Goal: Task Accomplishment & Management: Complete application form

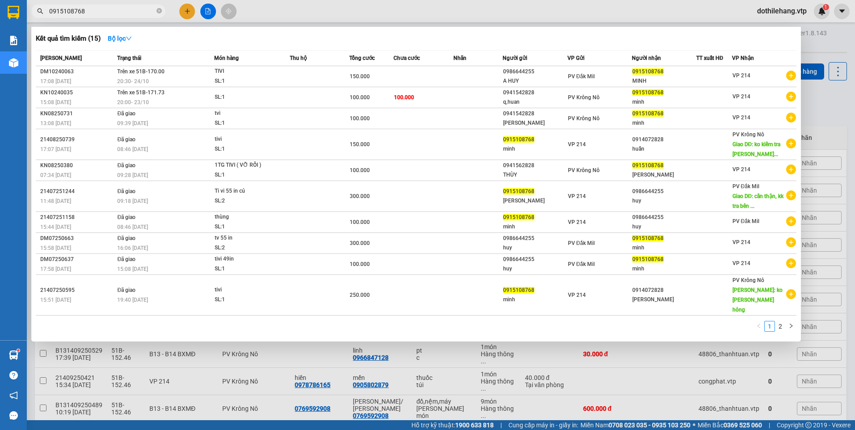
click at [335, 407] on div at bounding box center [427, 215] width 855 height 430
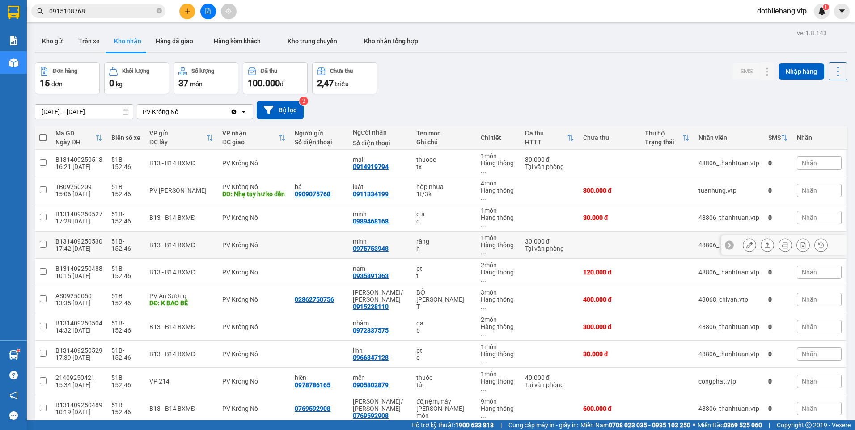
click at [612, 232] on td at bounding box center [610, 245] width 62 height 27
checkbox input "true"
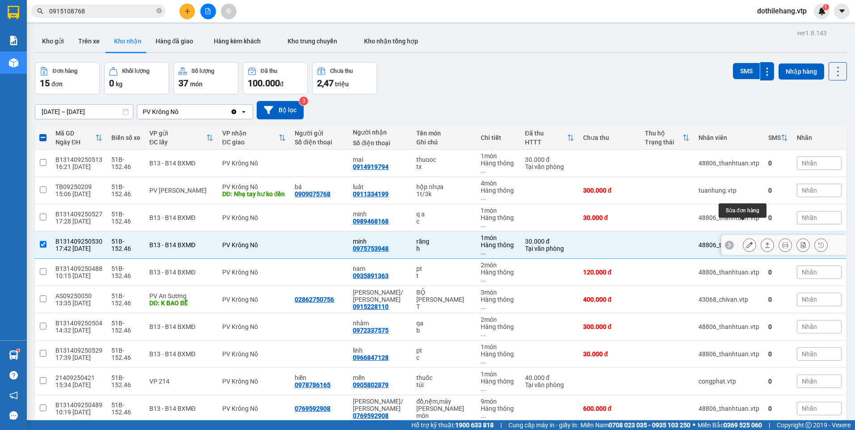
click at [746, 242] on icon at bounding box center [749, 245] width 6 height 6
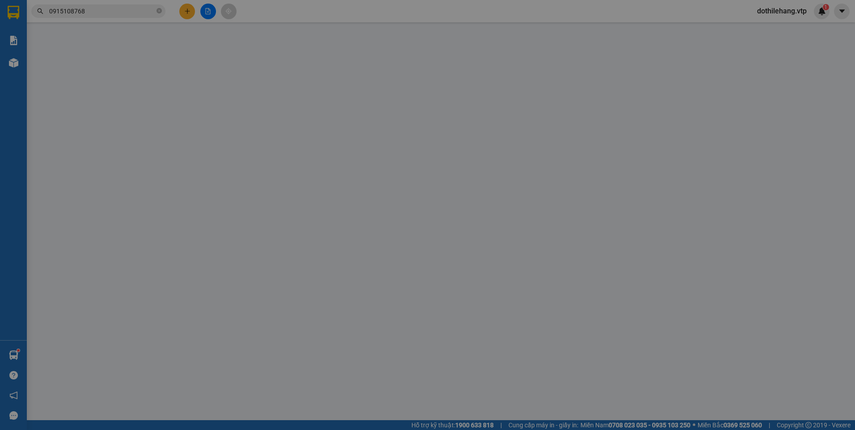
type input "1.500"
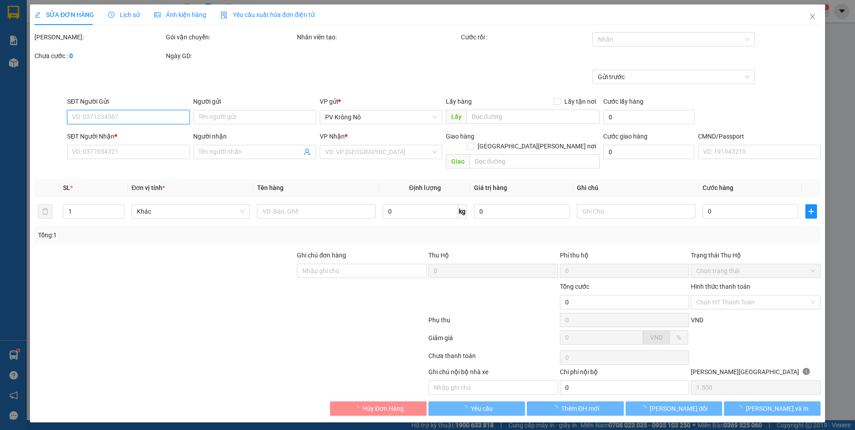
type input "0975753948"
type input "minh"
type input "30.000"
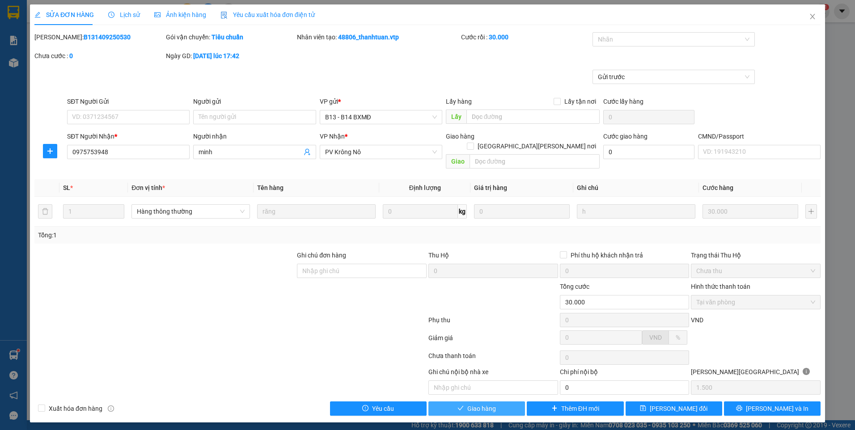
click at [481, 404] on span "Giao hàng" at bounding box center [481, 409] width 29 height 10
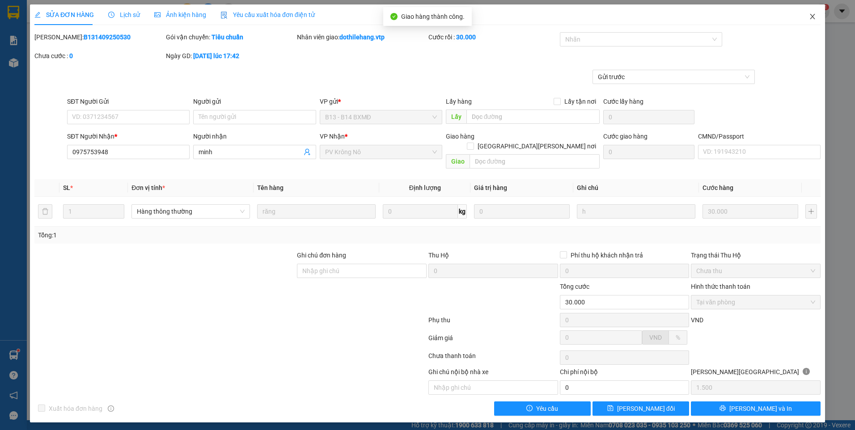
drag, startPoint x: 814, startPoint y: 16, endPoint x: 178, endPoint y: 0, distance: 635.7
click at [811, 16] on icon "close" at bounding box center [812, 16] width 7 height 7
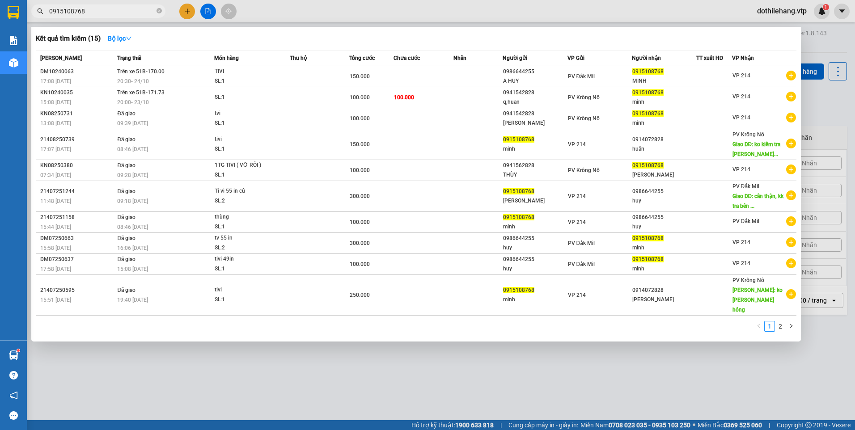
click at [137, 8] on input "0915108768" at bounding box center [102, 11] width 106 height 10
click at [125, 8] on input "0915108768" at bounding box center [102, 11] width 106 height 10
drag, startPoint x: 105, startPoint y: 9, endPoint x: -2, endPoint y: -1, distance: 107.0
click at [0, 0] on html "Kết quả [PERSON_NAME] ( 15 ) Bộ lọc Mã ĐH Trạng thái Món hàng Thu hộ Tổng [PERS…" at bounding box center [427, 215] width 855 height 430
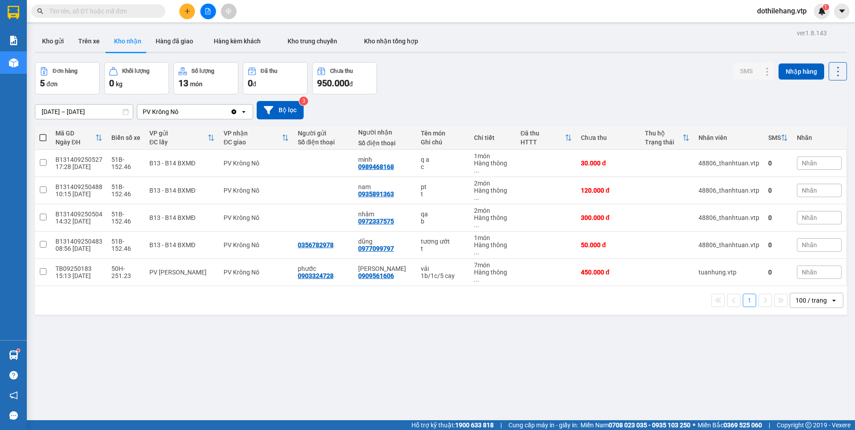
paste input "0376958831"
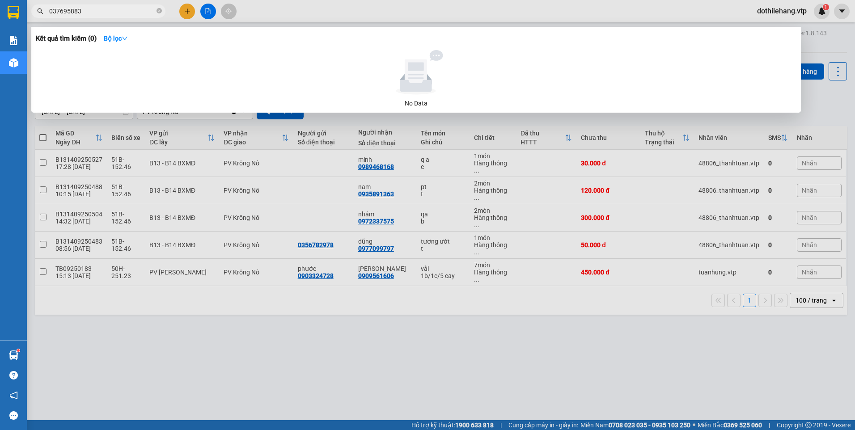
type input "037695883"
drag, startPoint x: 85, startPoint y: 8, endPoint x: 31, endPoint y: 13, distance: 54.7
click at [31, 13] on div "037695883" at bounding box center [87, 10] width 174 height 13
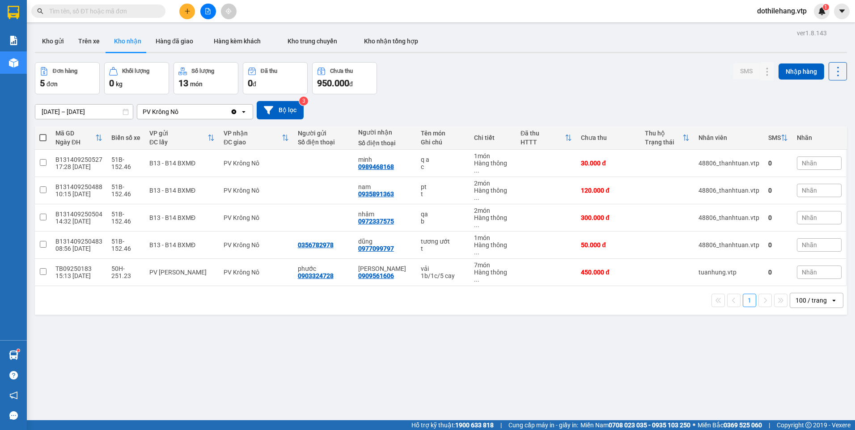
paste input "0975753948"
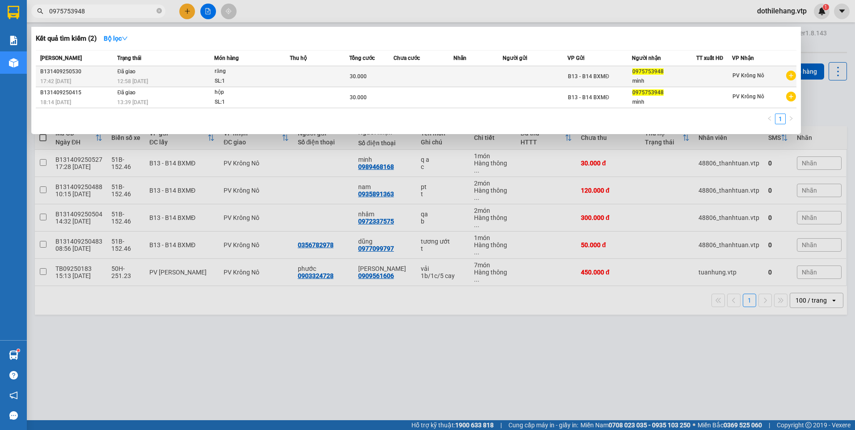
type input "0975753948"
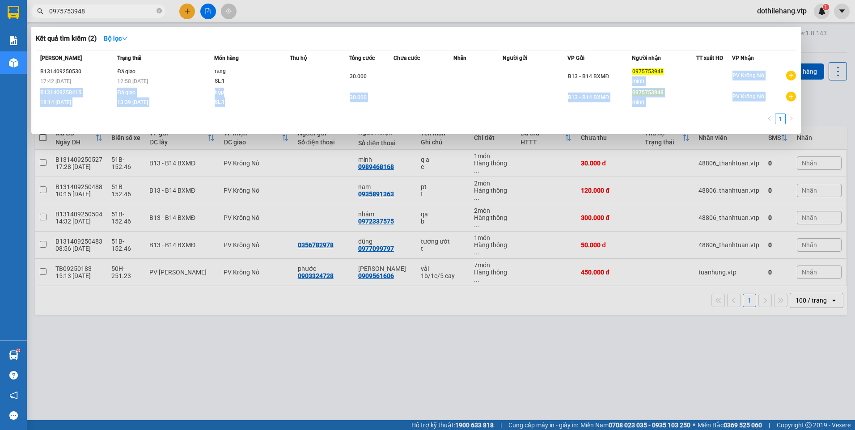
drag, startPoint x: 664, startPoint y: 76, endPoint x: 408, endPoint y: 123, distance: 259.7
click at [408, 123] on div "Mã ĐH Trạng thái Món hàng Thu hộ Tổng [PERSON_NAME] [PERSON_NAME] Người gửi VP …" at bounding box center [416, 90] width 761 height 80
drag, startPoint x: 408, startPoint y: 123, endPoint x: 312, endPoint y: 95, distance: 100.5
click at [312, 95] on td at bounding box center [319, 97] width 59 height 21
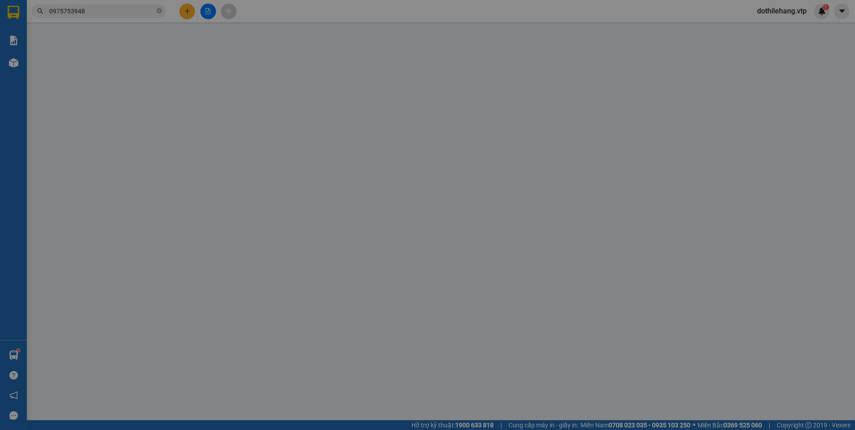
type input "0975753948"
type input "minh"
type input "30.000"
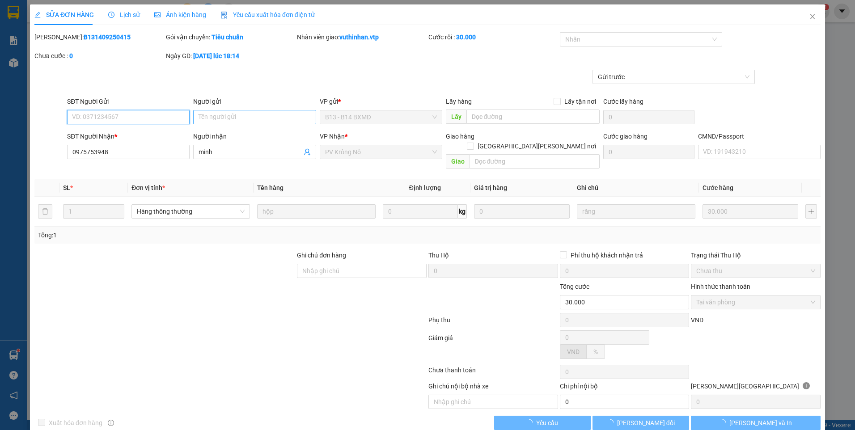
type input "1.500"
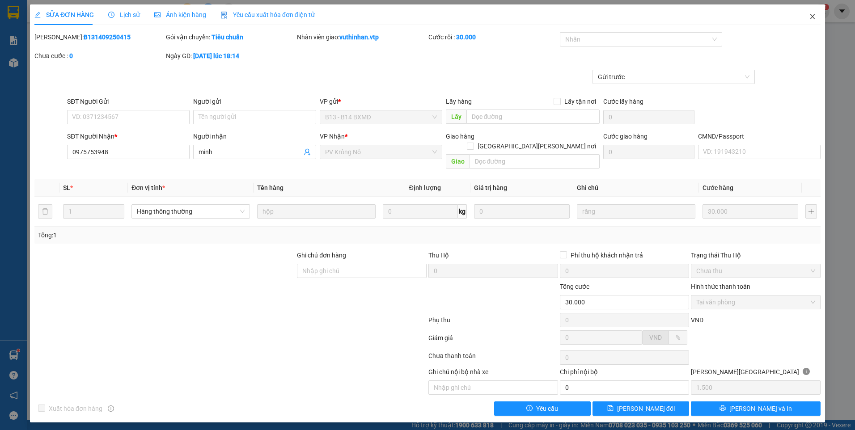
click at [812, 15] on icon "close" at bounding box center [812, 16] width 7 height 7
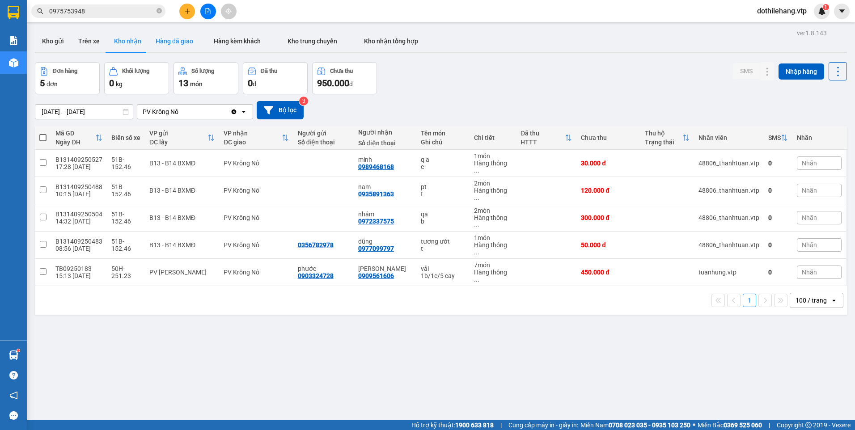
click at [180, 45] on button "Hàng đã giao" at bounding box center [174, 40] width 52 height 21
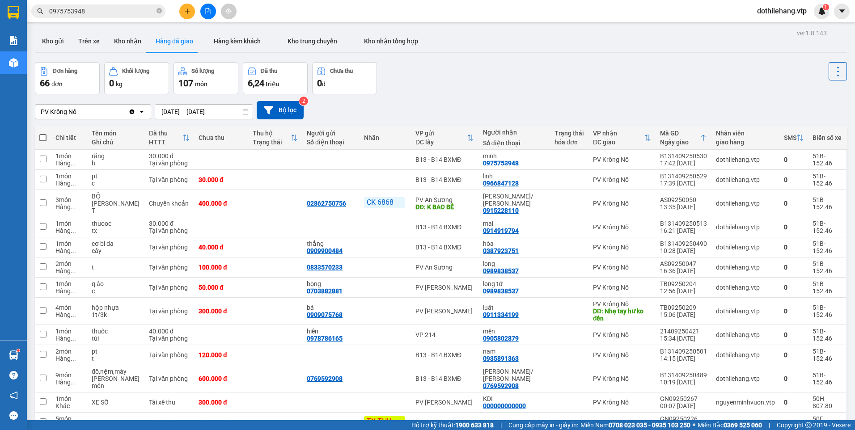
click at [229, 110] on input "[DATE] – [DATE]" at bounding box center [203, 112] width 97 height 14
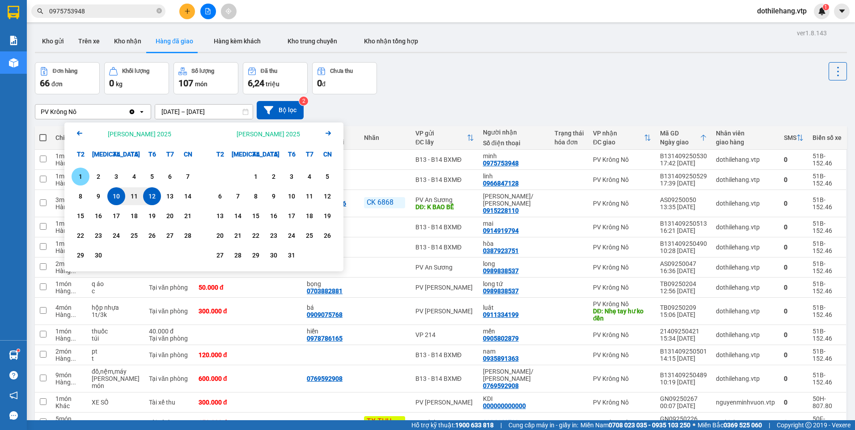
click at [83, 174] on div "1" at bounding box center [80, 176] width 13 height 11
click at [156, 196] on div "12" at bounding box center [152, 196] width 13 height 11
type input "[DATE] – [DATE]"
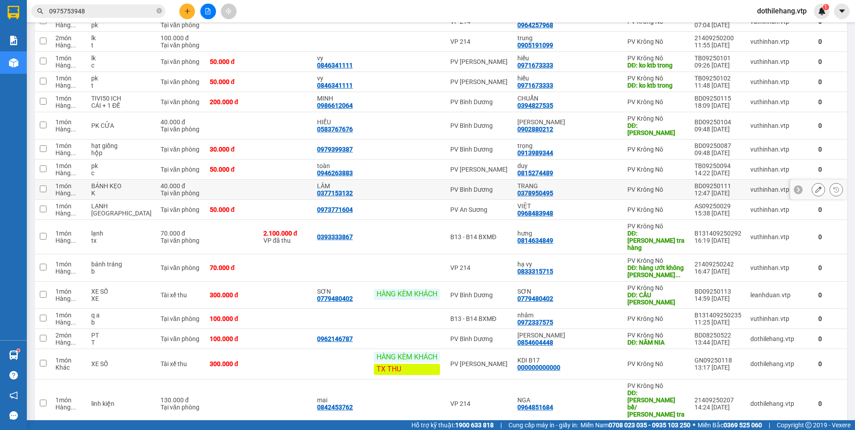
scroll to position [1925, 0]
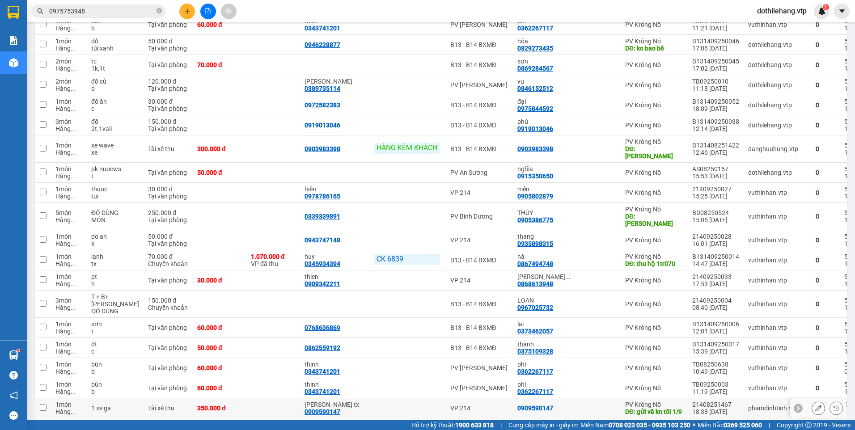
scroll to position [1857, 0]
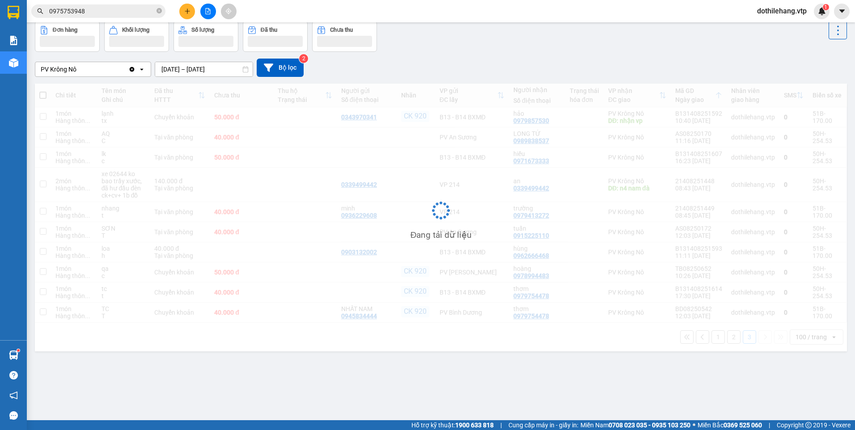
scroll to position [41, 0]
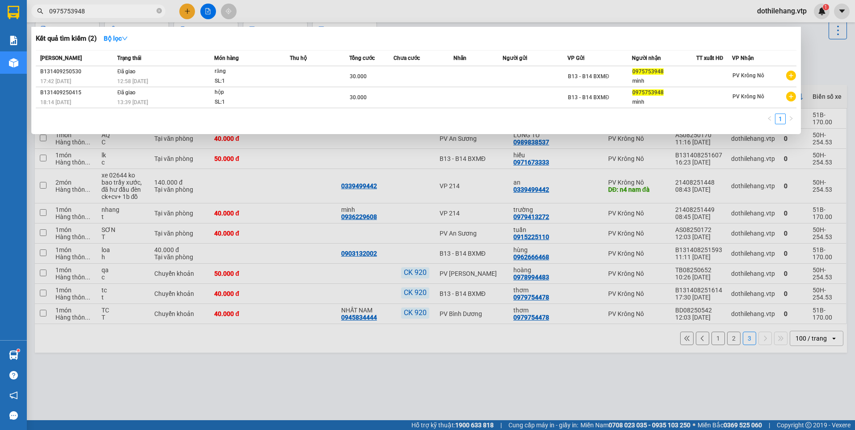
click at [97, 14] on input "0975753948" at bounding box center [102, 11] width 106 height 10
click at [384, 164] on div at bounding box center [427, 215] width 855 height 430
drag, startPoint x: 109, startPoint y: 13, endPoint x: 20, endPoint y: 11, distance: 89.0
click at [20, 11] on section "Kết quả [PERSON_NAME] ( 2 ) Bộ lọc Mã ĐH Trạng thái Món hàng Thu hộ Tổng [PERSO…" at bounding box center [427, 215] width 855 height 430
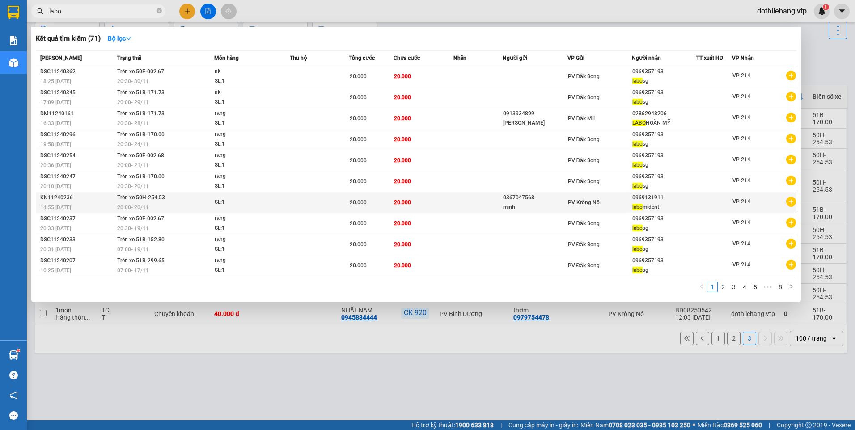
type input "labo"
click at [589, 206] on span "PV Krông Nô" at bounding box center [584, 202] width 32 height 6
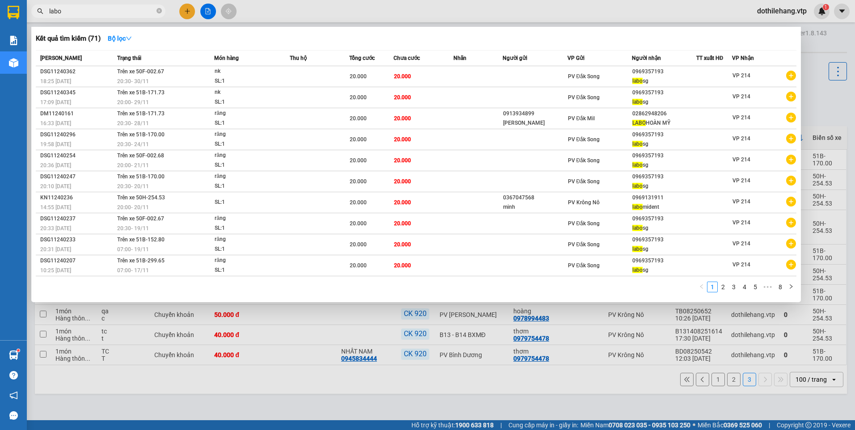
click at [90, 10] on input "labo" at bounding box center [102, 11] width 106 height 10
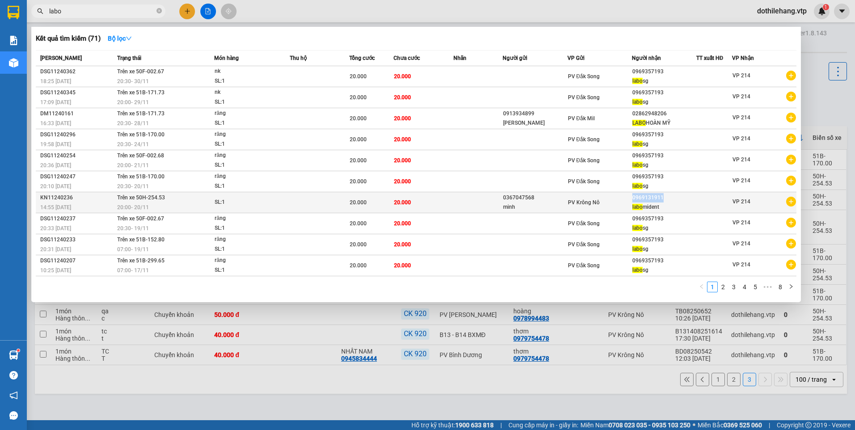
drag, startPoint x: 663, startPoint y: 197, endPoint x: 631, endPoint y: 197, distance: 31.3
click at [632, 197] on td "0969131911 labo mident" at bounding box center [664, 202] width 64 height 21
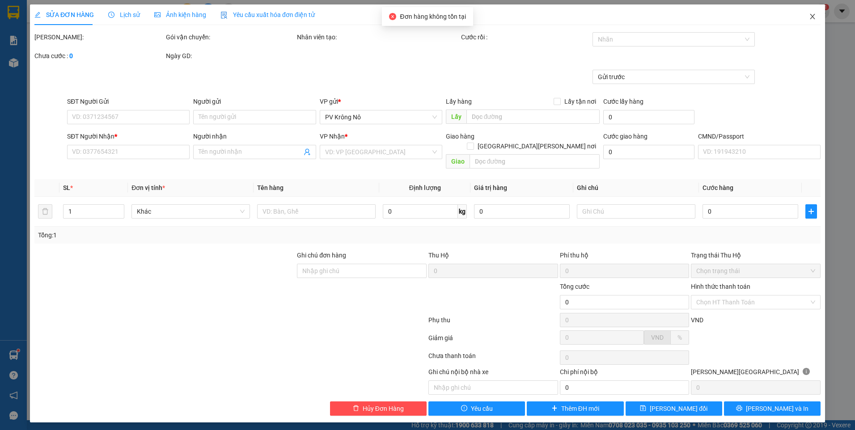
click at [805, 13] on span "Close" at bounding box center [812, 16] width 25 height 25
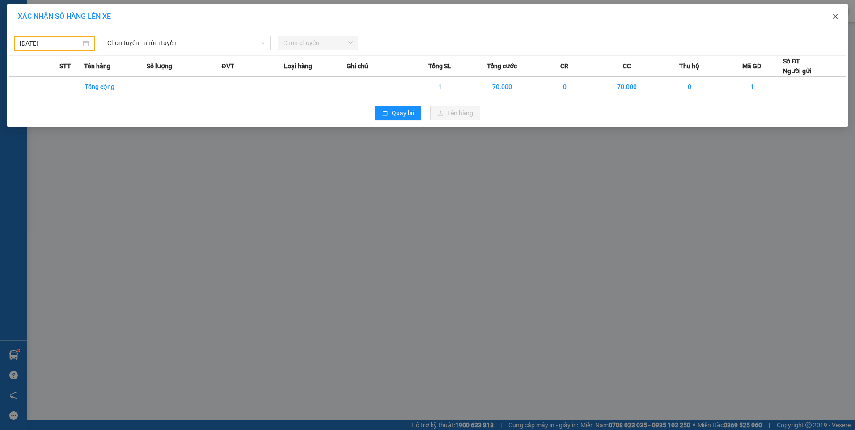
click at [831, 20] on span "Close" at bounding box center [835, 16] width 25 height 25
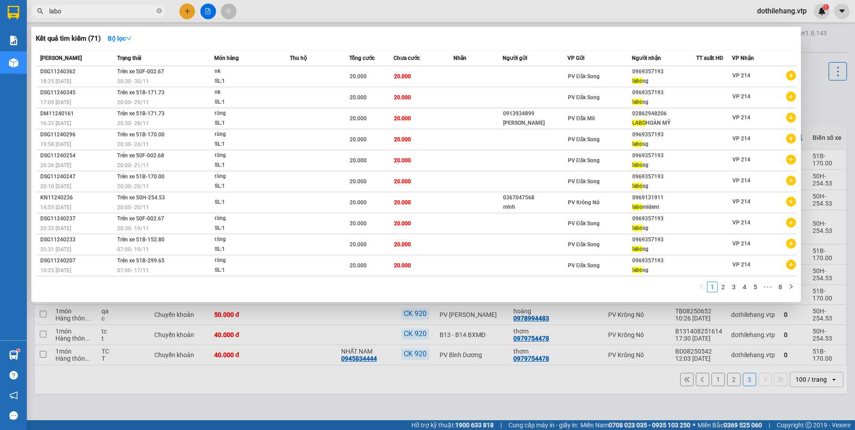
click at [92, 9] on input "labo" at bounding box center [102, 11] width 106 height 10
click at [190, 6] on div at bounding box center [427, 215] width 855 height 430
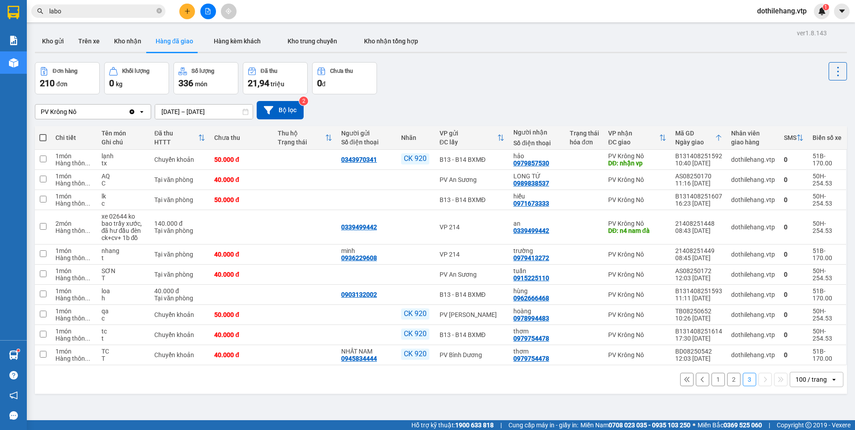
click at [187, 9] on icon "plus" at bounding box center [187, 11] width 6 height 6
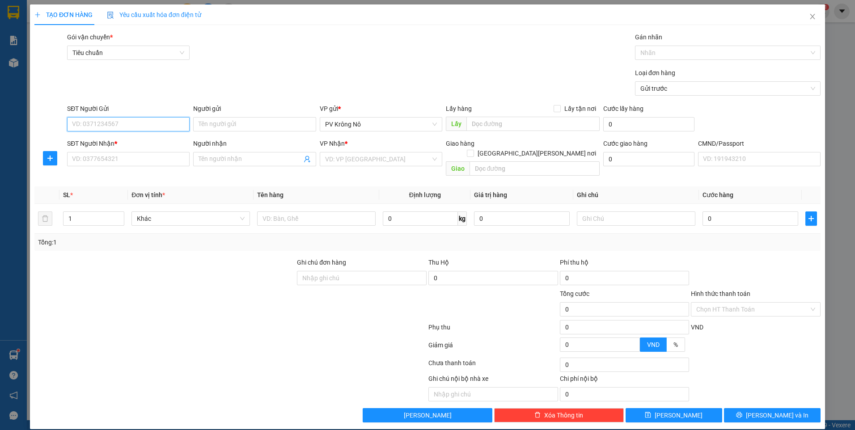
paste input "0367047568"
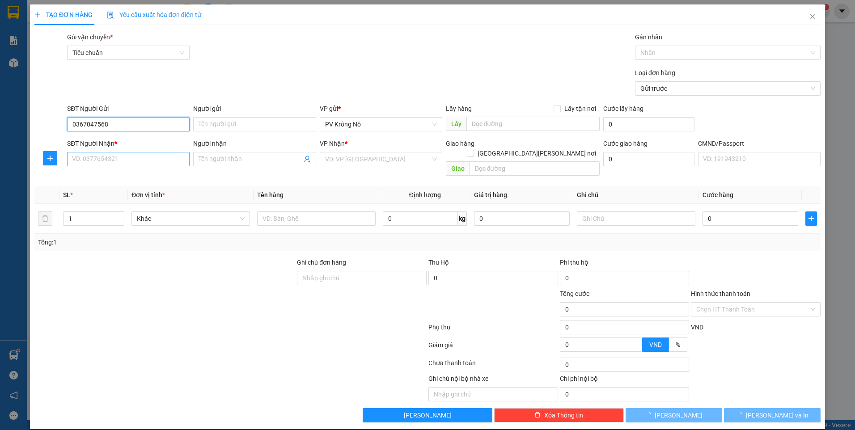
type input "0367047568"
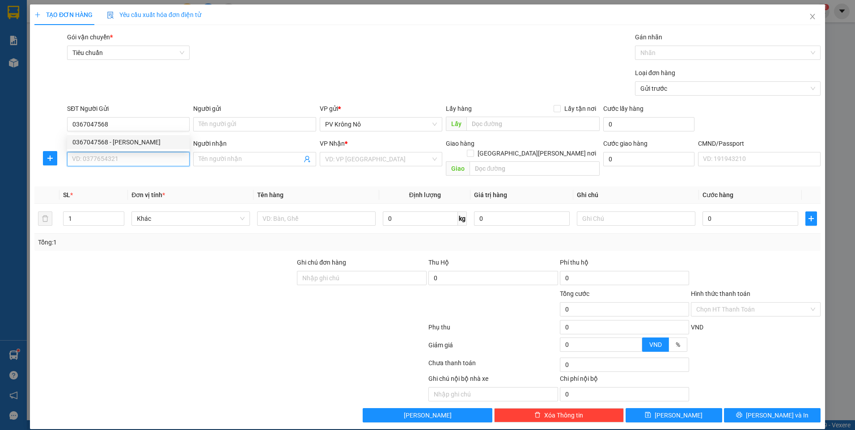
click at [122, 157] on input "SĐT Người Nhận *" at bounding box center [128, 159] width 123 height 14
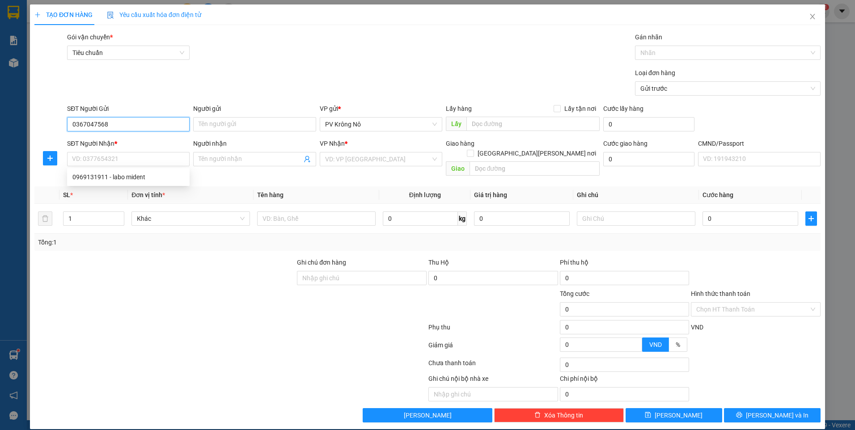
click at [129, 130] on input "0367047568" at bounding box center [128, 124] width 123 height 14
click at [132, 140] on div "0367047568 - [PERSON_NAME]" at bounding box center [128, 142] width 112 height 10
type input "chú minh"
type input "0969131911"
type input "labo mident"
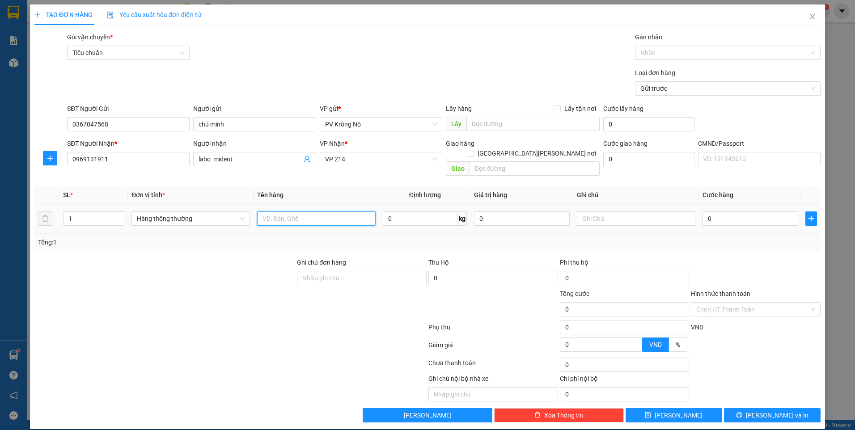
click at [334, 212] on input "text" at bounding box center [316, 219] width 119 height 14
type input "1h thuốc"
click at [709, 212] on input "0" at bounding box center [751, 219] width 96 height 14
type input "03"
type input "3"
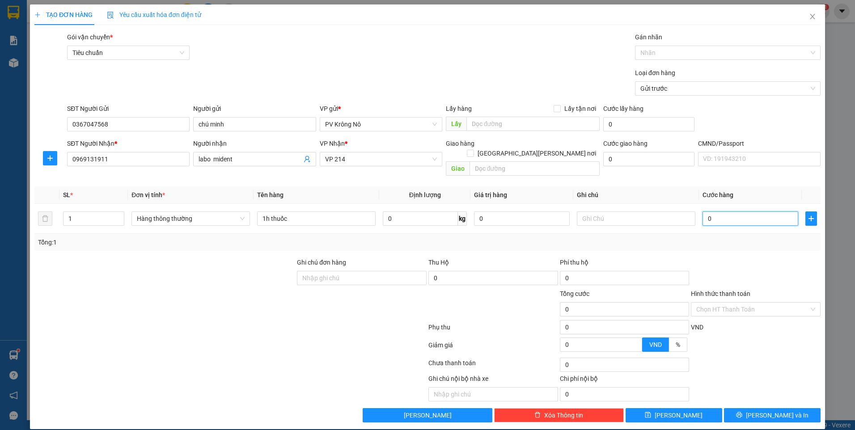
type input "3"
type input "030"
type input "30"
type input "0.300"
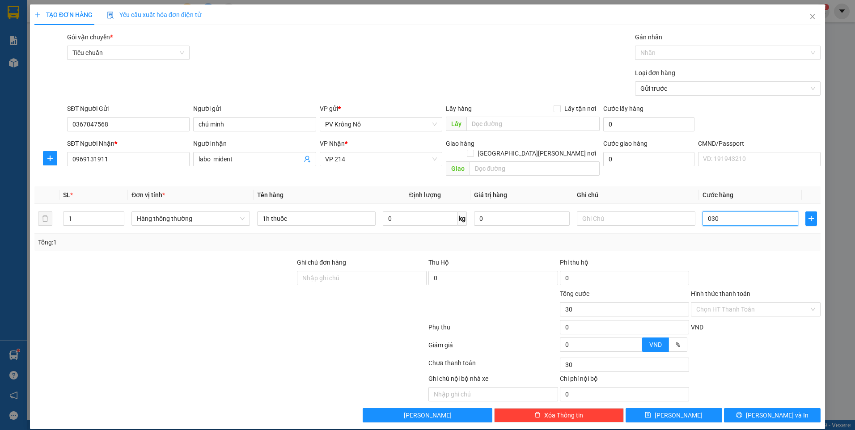
type input "300"
type input "03.000"
type input "3.000"
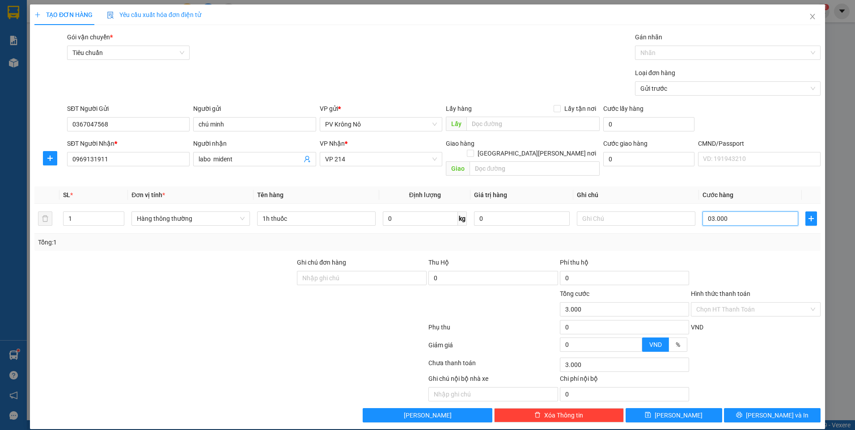
type input "030.000"
type input "30.000"
click at [704, 305] on input "Hình thức thanh toán" at bounding box center [752, 309] width 113 height 13
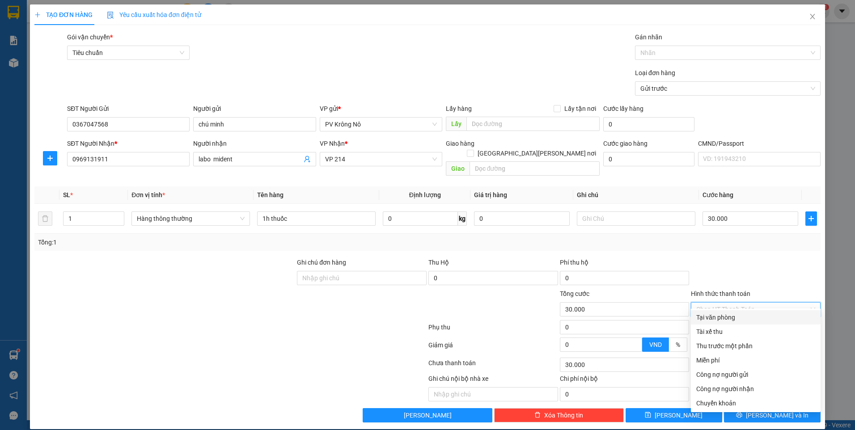
click at [708, 314] on div "Tại văn phòng" at bounding box center [755, 318] width 119 height 10
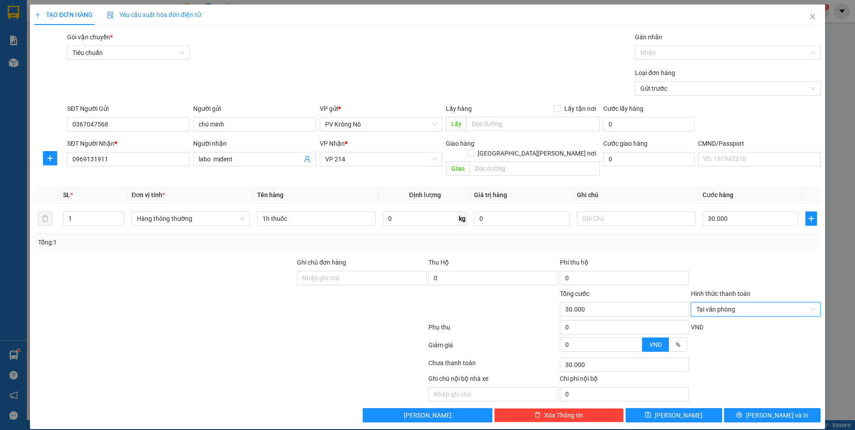
type input "0"
click at [733, 408] on button "[PERSON_NAME] và In" at bounding box center [772, 415] width 97 height 14
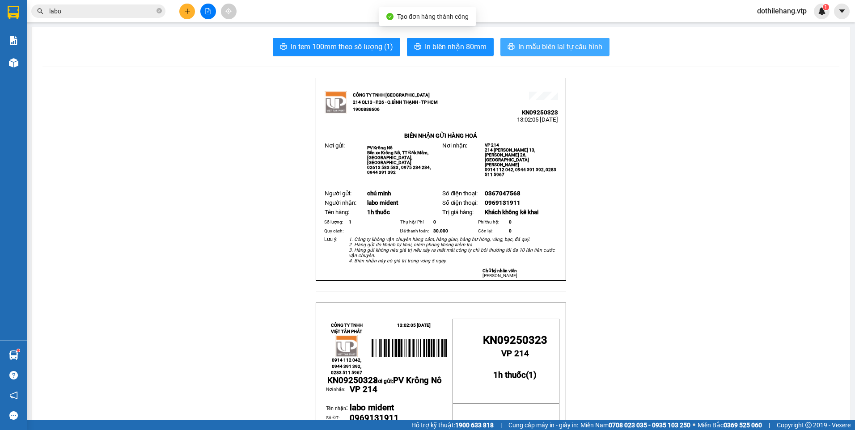
click at [550, 53] on button "In mẫu biên lai tự cấu hình" at bounding box center [554, 47] width 109 height 18
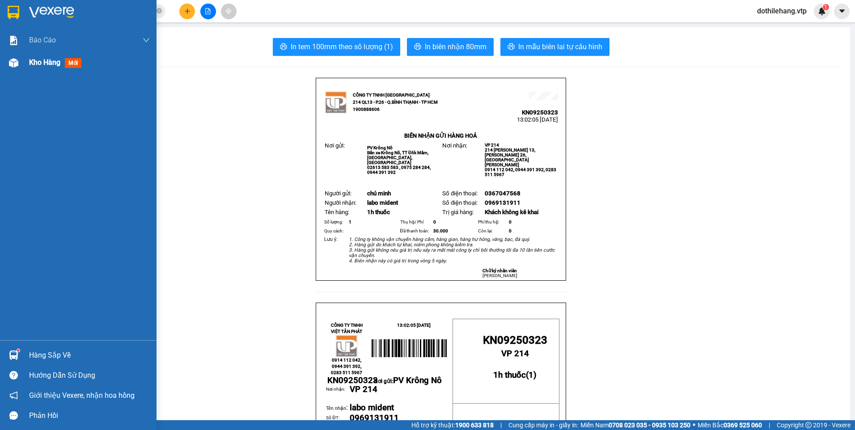
click at [17, 69] on div at bounding box center [14, 63] width 16 height 16
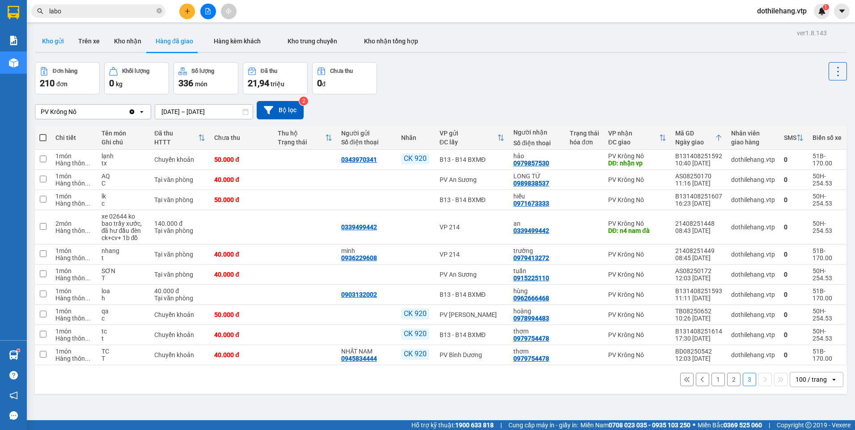
click at [64, 41] on button "Kho gửi" at bounding box center [53, 40] width 36 height 21
